Goal: Transaction & Acquisition: Purchase product/service

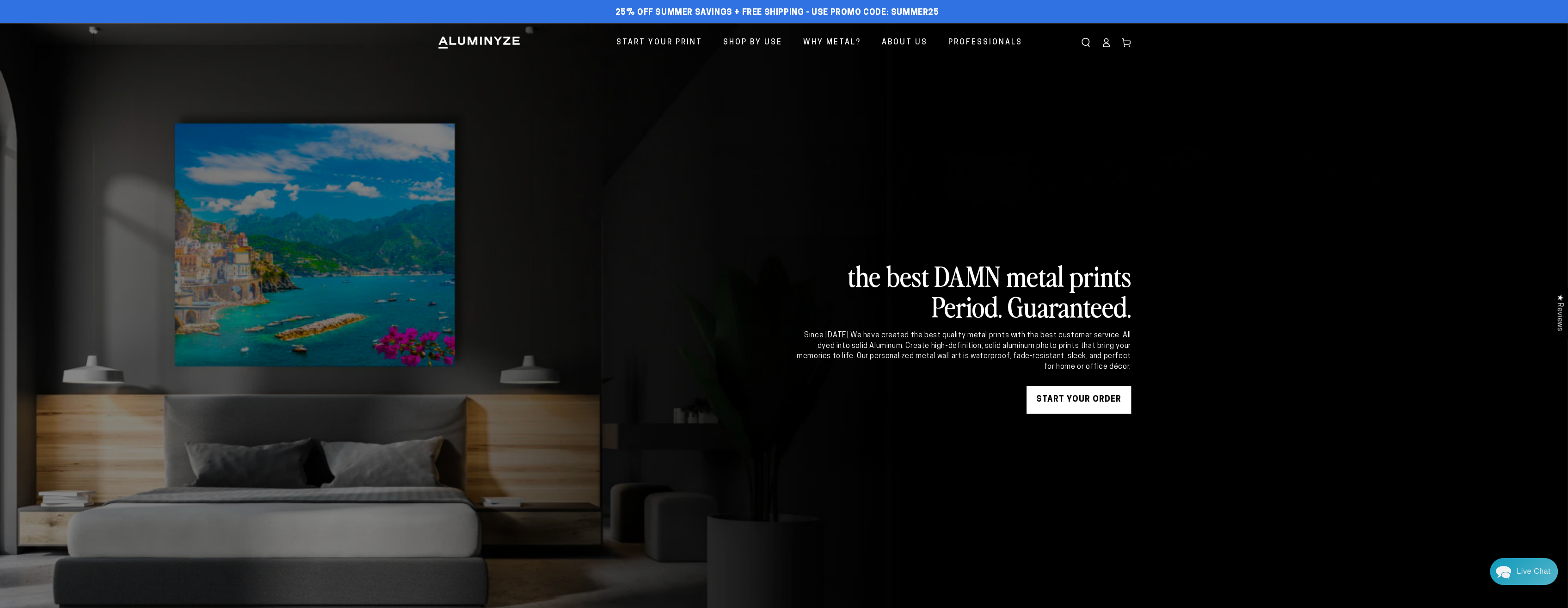
click at [1107, 41] on icon at bounding box center [1106, 42] width 9 height 9
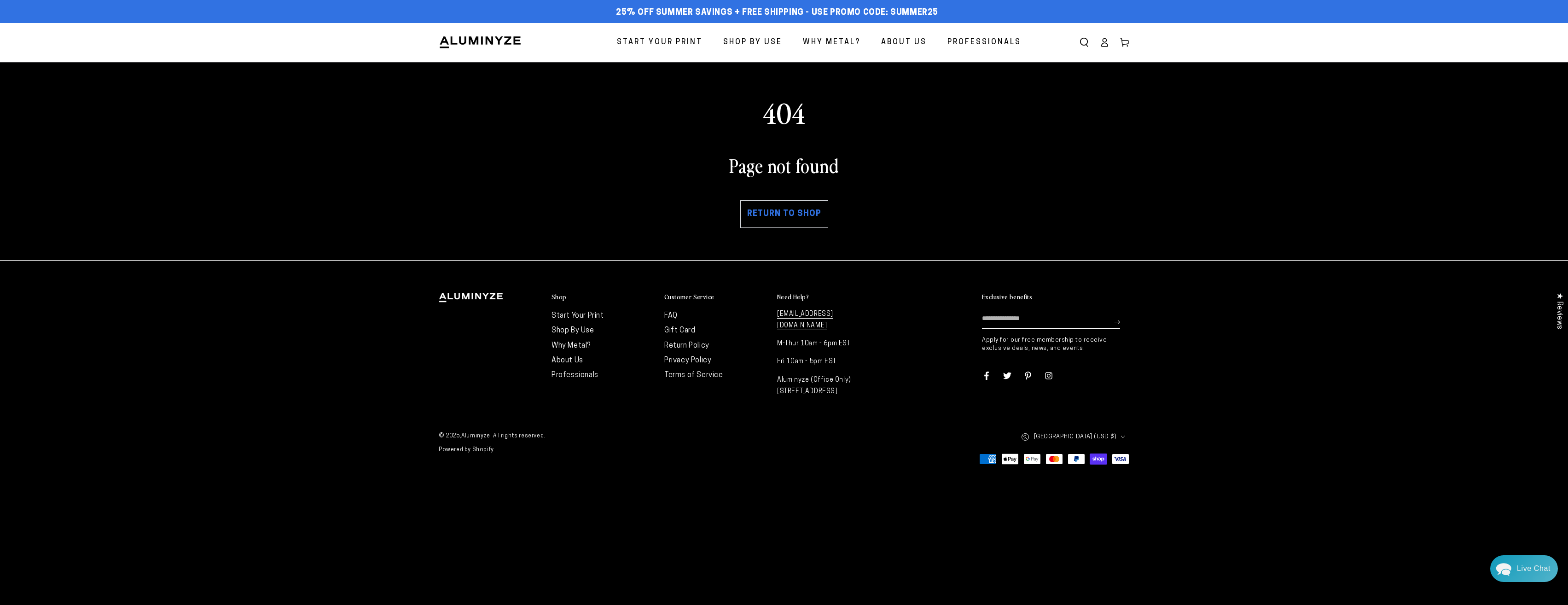
click at [678, 45] on span "Start Your Print" at bounding box center [660, 42] width 86 height 14
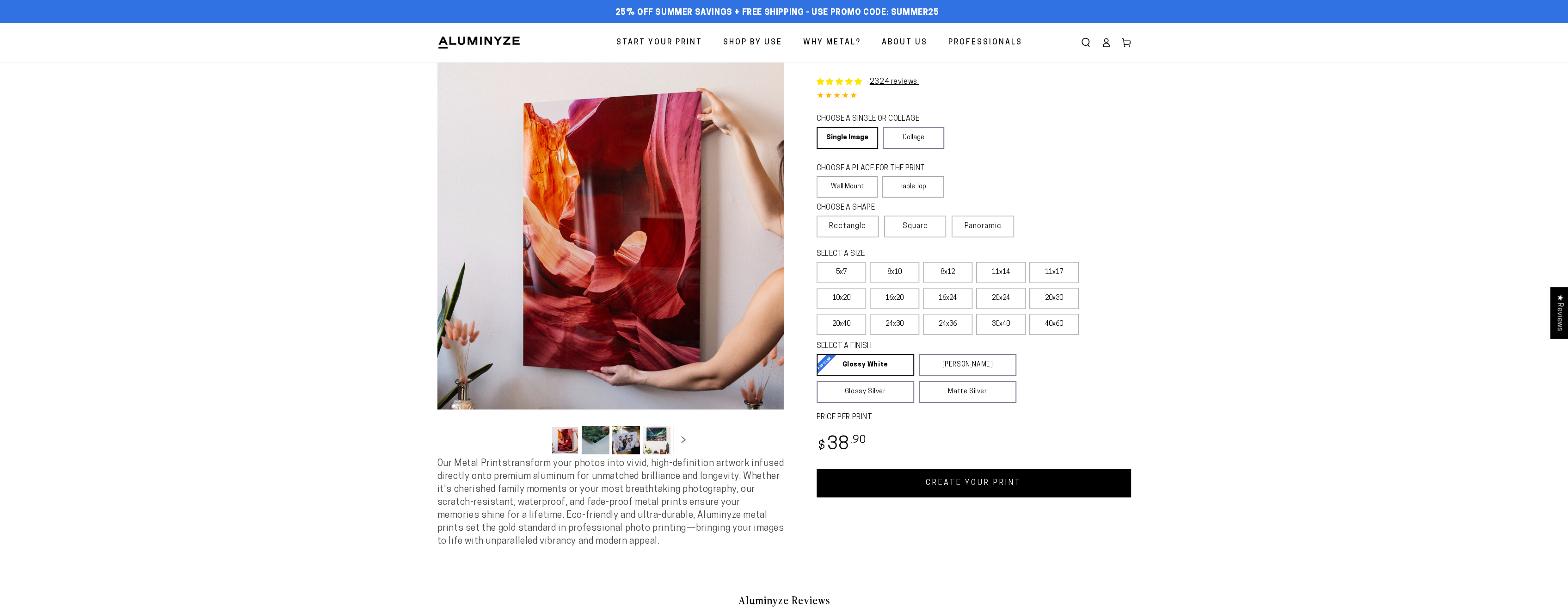
select select "**********"
click at [1053, 300] on label "20x30" at bounding box center [1054, 299] width 50 height 22
click at [949, 295] on label "16x24" at bounding box center [948, 299] width 50 height 22
click at [1001, 481] on link "CREATE YOUR PRINT" at bounding box center [973, 483] width 314 height 29
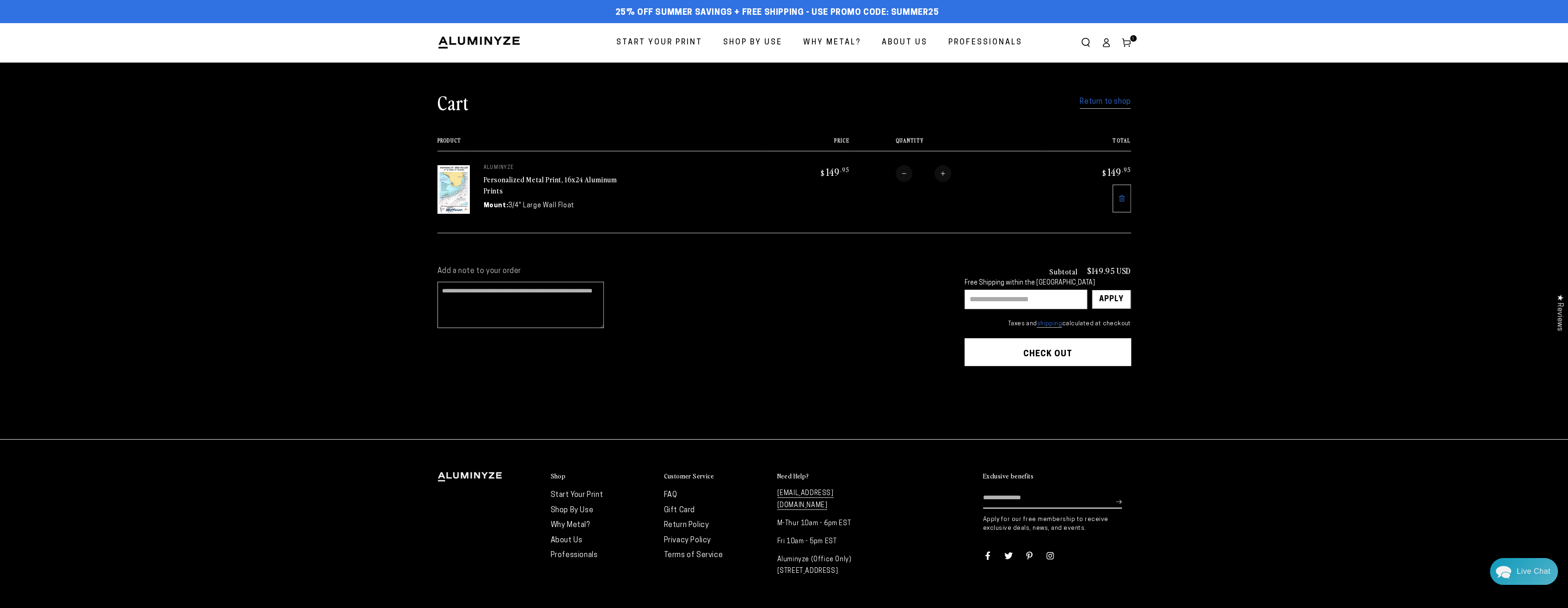
click at [943, 172] on button "Increase quantity for Personalized Metal Print, 16x24 Aluminum Prints" at bounding box center [943, 173] width 17 height 17
type input "*"
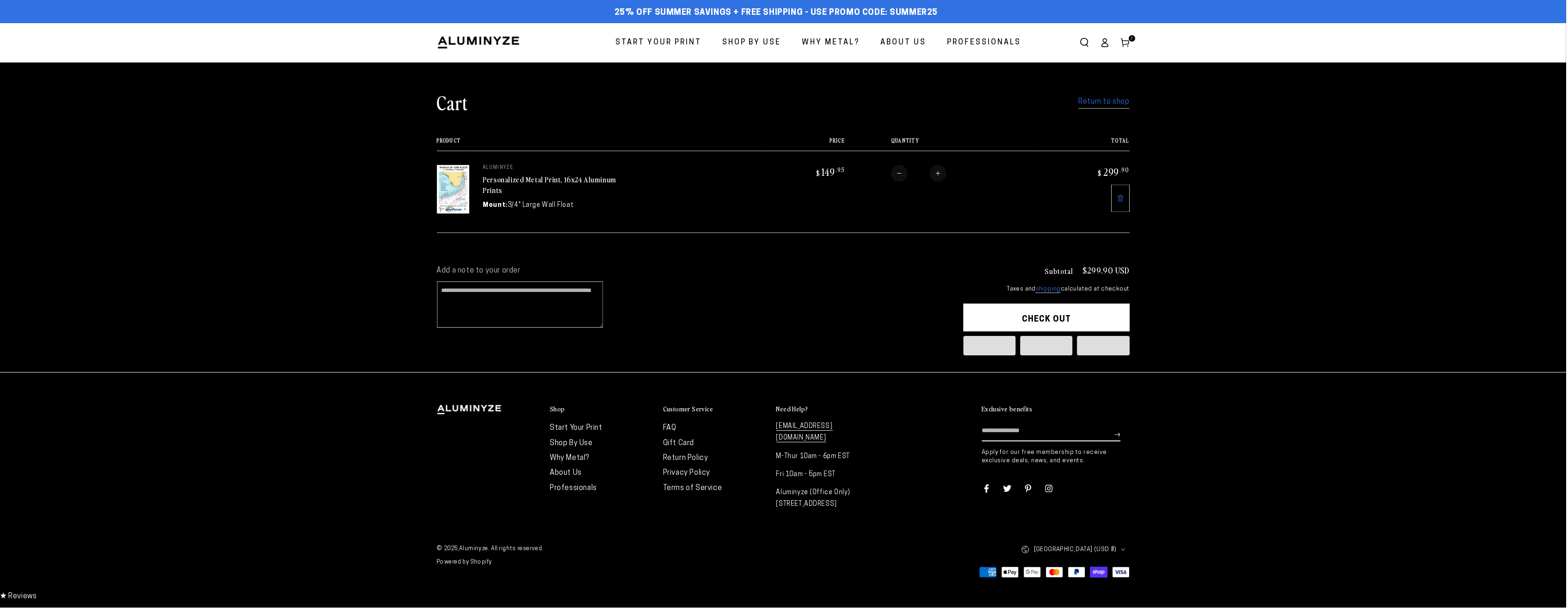
click at [943, 172] on button "Increase quantity for Personalized Metal Print, 16x24 Aluminum Prints" at bounding box center [939, 173] width 17 height 17
type input "*"
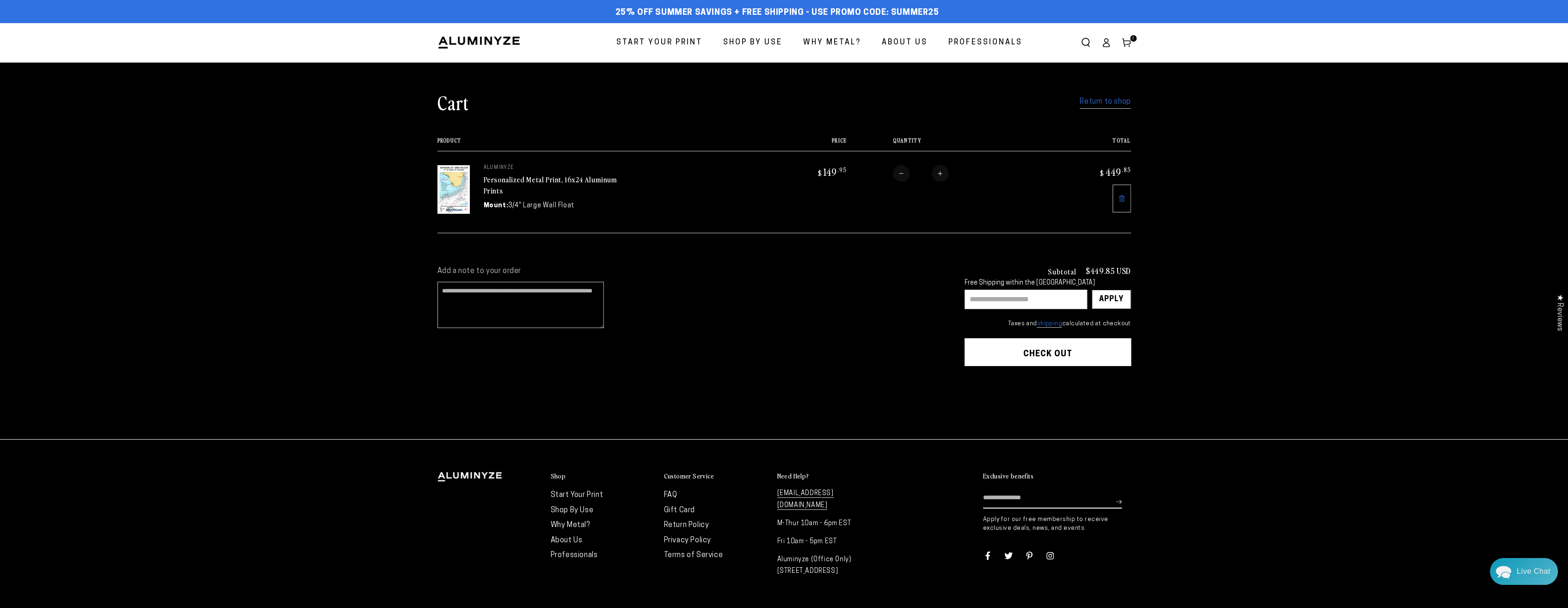
click at [1044, 351] on button "Check out" at bounding box center [1047, 352] width 167 height 28
